Goal: Task Accomplishment & Management: Manage account settings

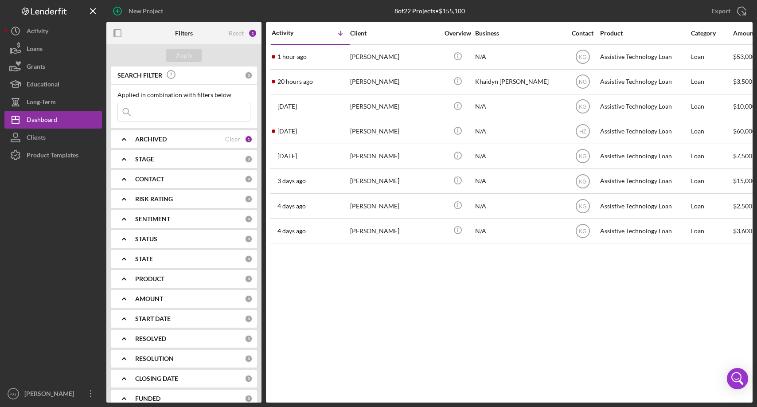
click at [193, 179] on div "CONTACT" at bounding box center [189, 179] width 109 height 7
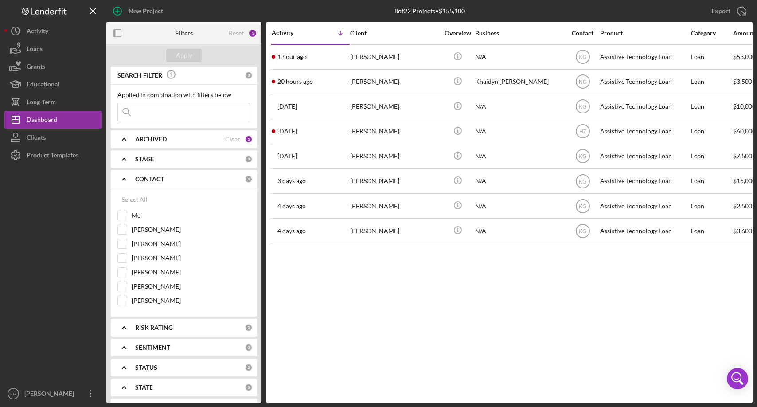
click at [414, 296] on div "Activity Icon/Table Sort Arrow Client Overview Business Contact Product Categor…" at bounding box center [509, 212] width 487 height 380
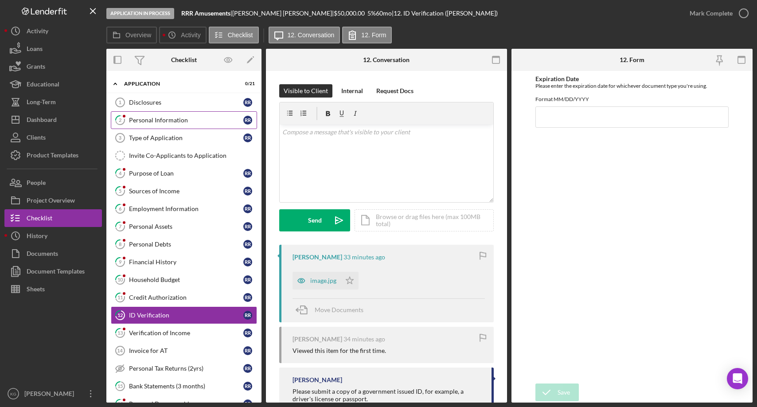
click at [147, 120] on div "Personal Information" at bounding box center [186, 120] width 114 height 7
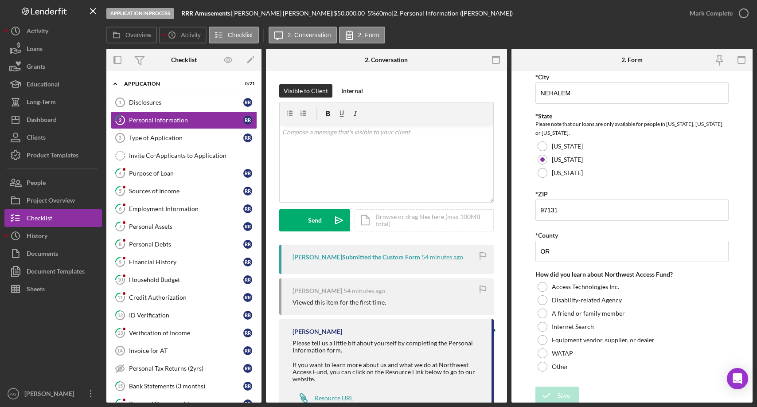
scroll to position [255, 0]
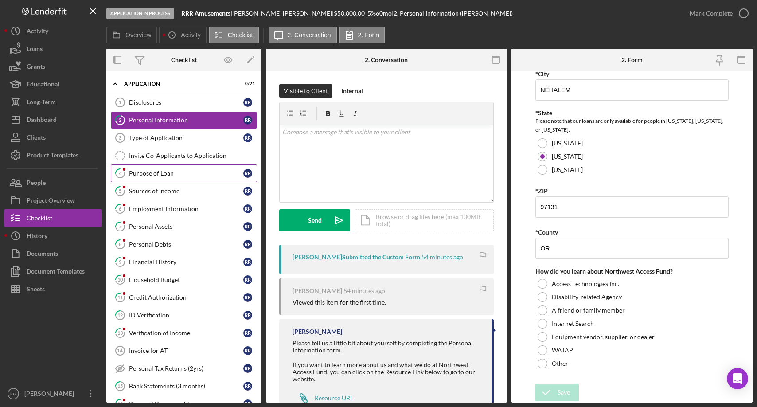
click at [141, 173] on div "Purpose of Loan" at bounding box center [186, 173] width 114 height 7
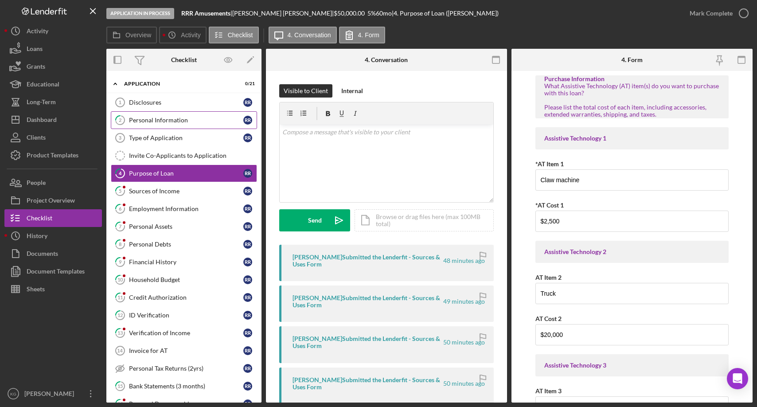
click at [153, 119] on div "Personal Information" at bounding box center [186, 120] width 114 height 7
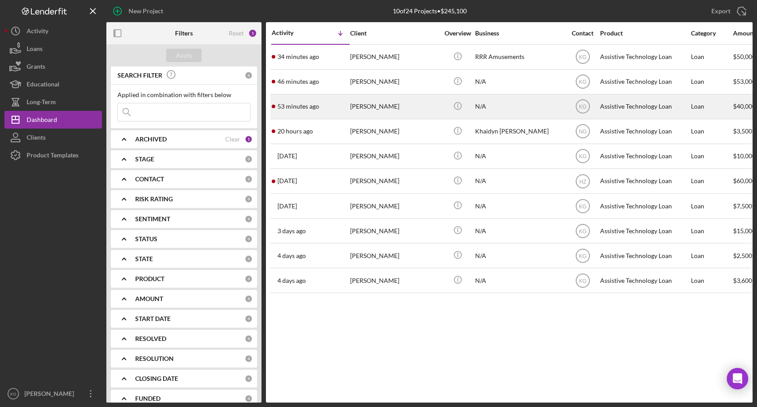
click at [354, 104] on div "Wendy Jahns" at bounding box center [394, 106] width 89 height 23
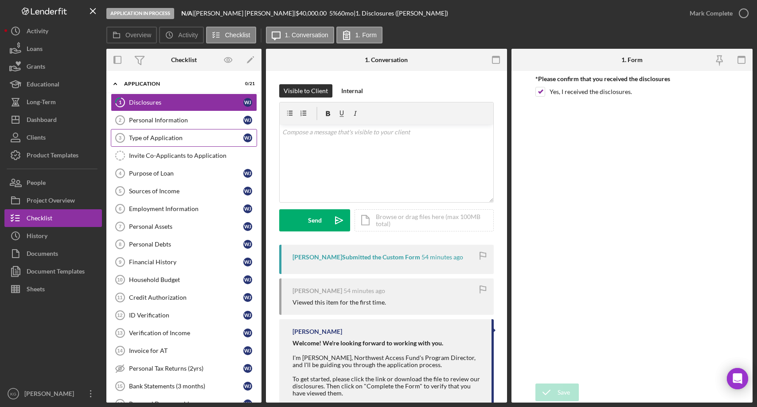
click at [148, 137] on div "Type of Application" at bounding box center [186, 137] width 114 height 7
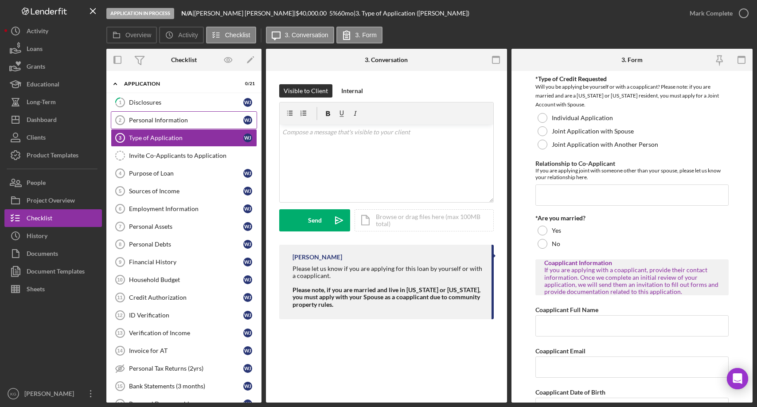
click at [145, 117] on div "Personal Information" at bounding box center [186, 120] width 114 height 7
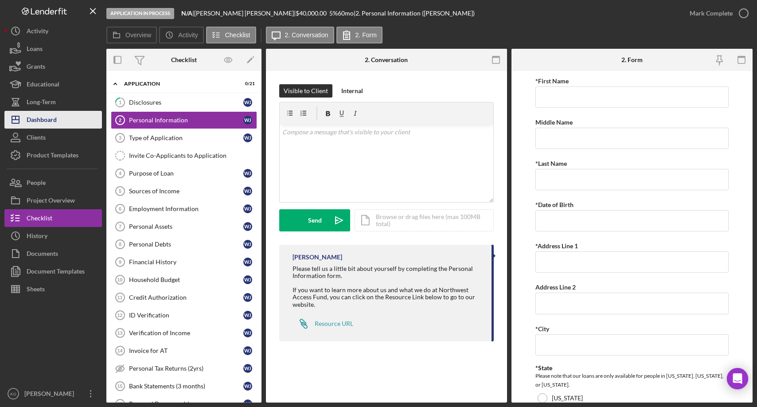
click at [49, 118] on div "Dashboard" at bounding box center [42, 121] width 30 height 20
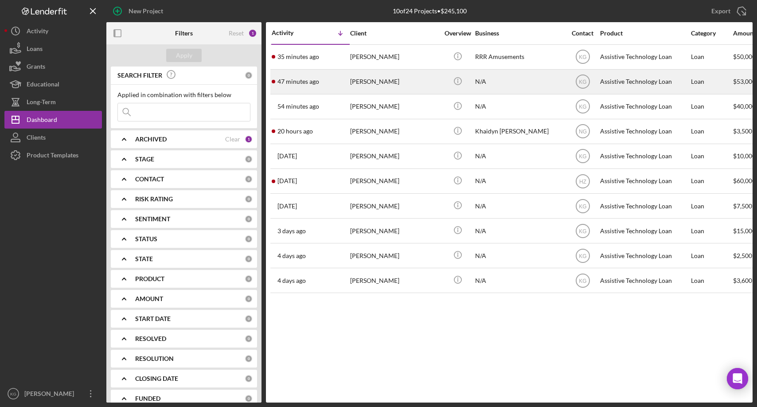
click at [365, 82] on div "Jeremy King" at bounding box center [394, 81] width 89 height 23
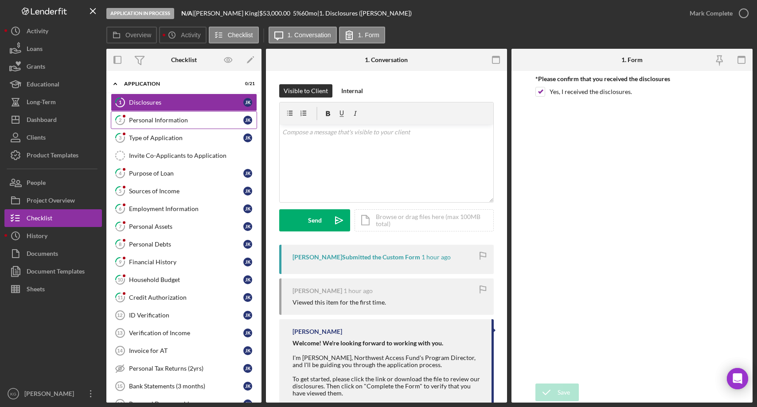
click at [149, 120] on div "Personal Information" at bounding box center [186, 120] width 114 height 7
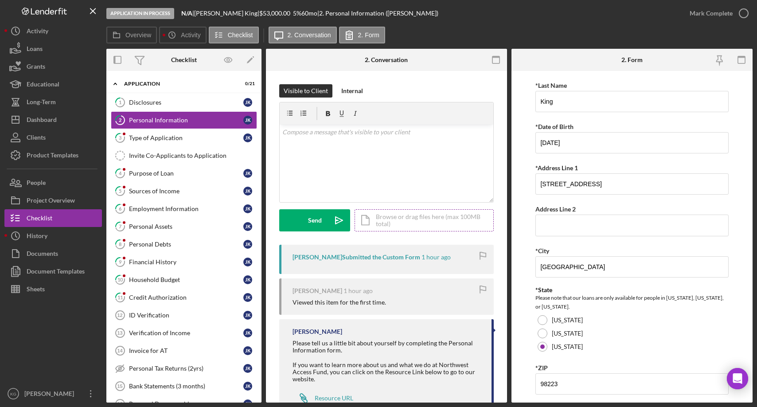
scroll to position [78, 0]
click at [163, 138] on div "Type of Application" at bounding box center [186, 137] width 114 height 7
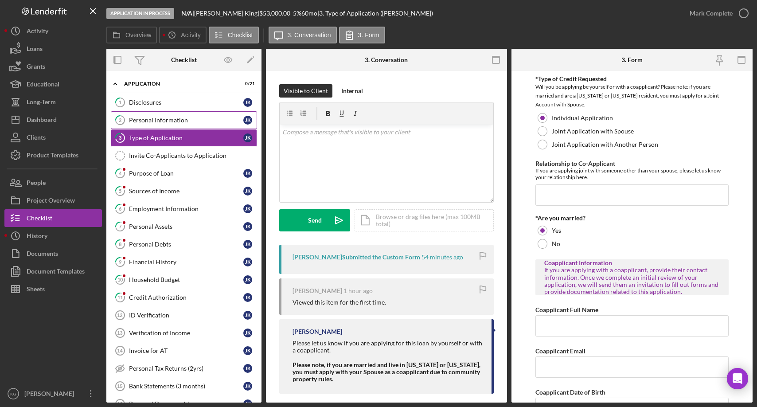
click at [155, 121] on div "Personal Information" at bounding box center [186, 120] width 114 height 7
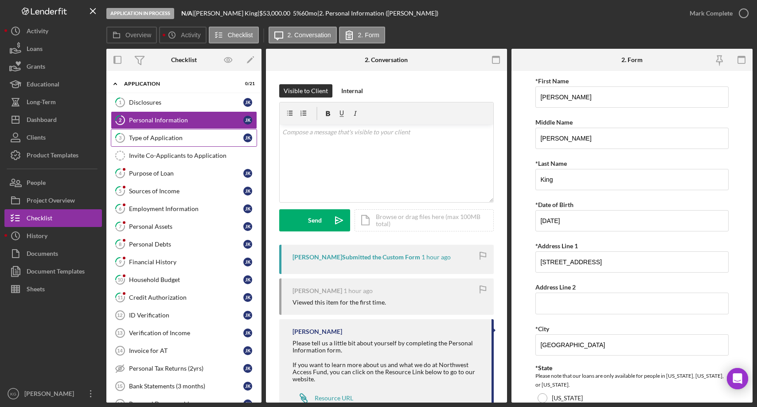
click at [149, 137] on div "Type of Application" at bounding box center [186, 137] width 114 height 7
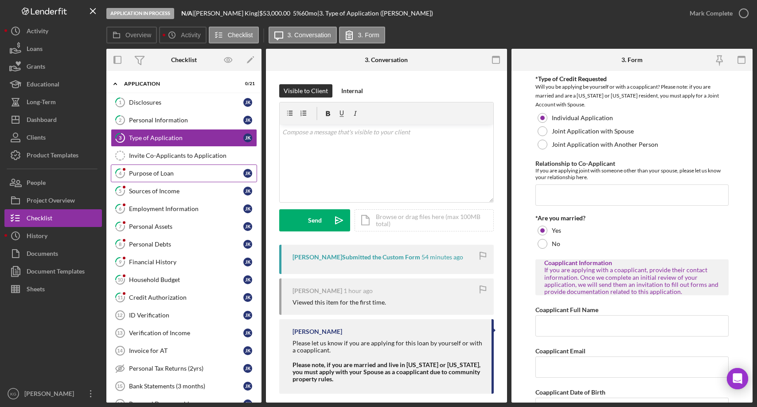
click at [141, 173] on div "Purpose of Loan" at bounding box center [186, 173] width 114 height 7
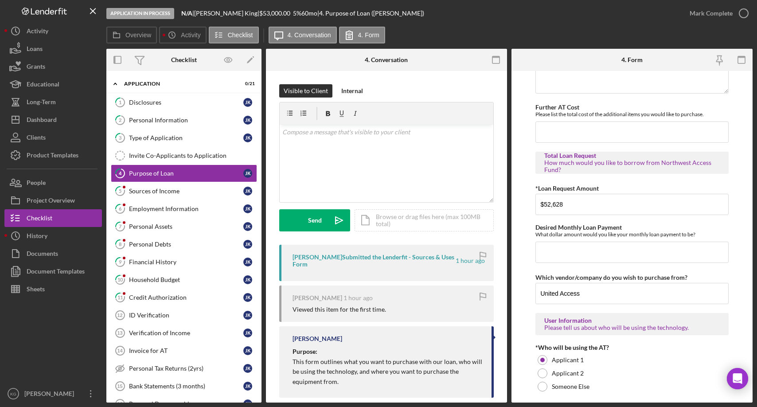
scroll to position [428, 0]
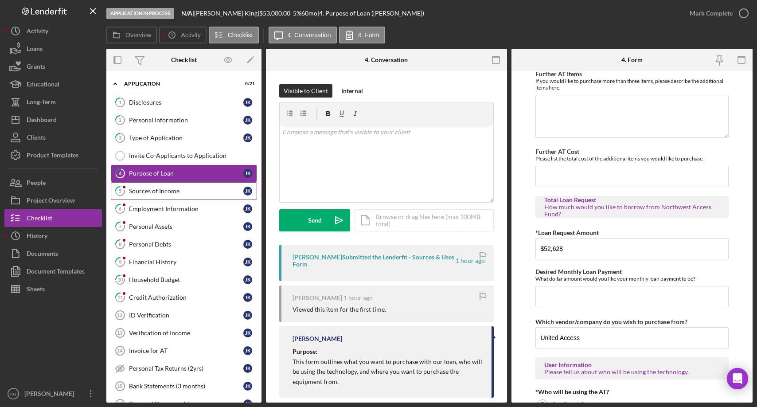
click at [169, 192] on div "Sources of Income" at bounding box center [186, 191] width 114 height 7
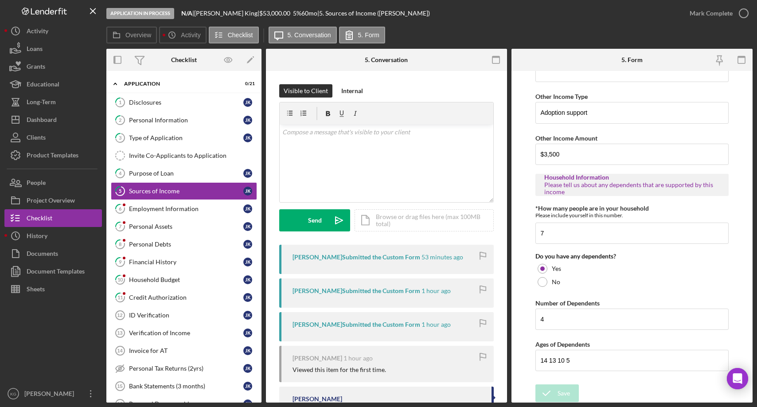
scroll to position [442, 0]
click at [32, 117] on div "Dashboard" at bounding box center [42, 121] width 30 height 20
